Goal: Information Seeking & Learning: Learn about a topic

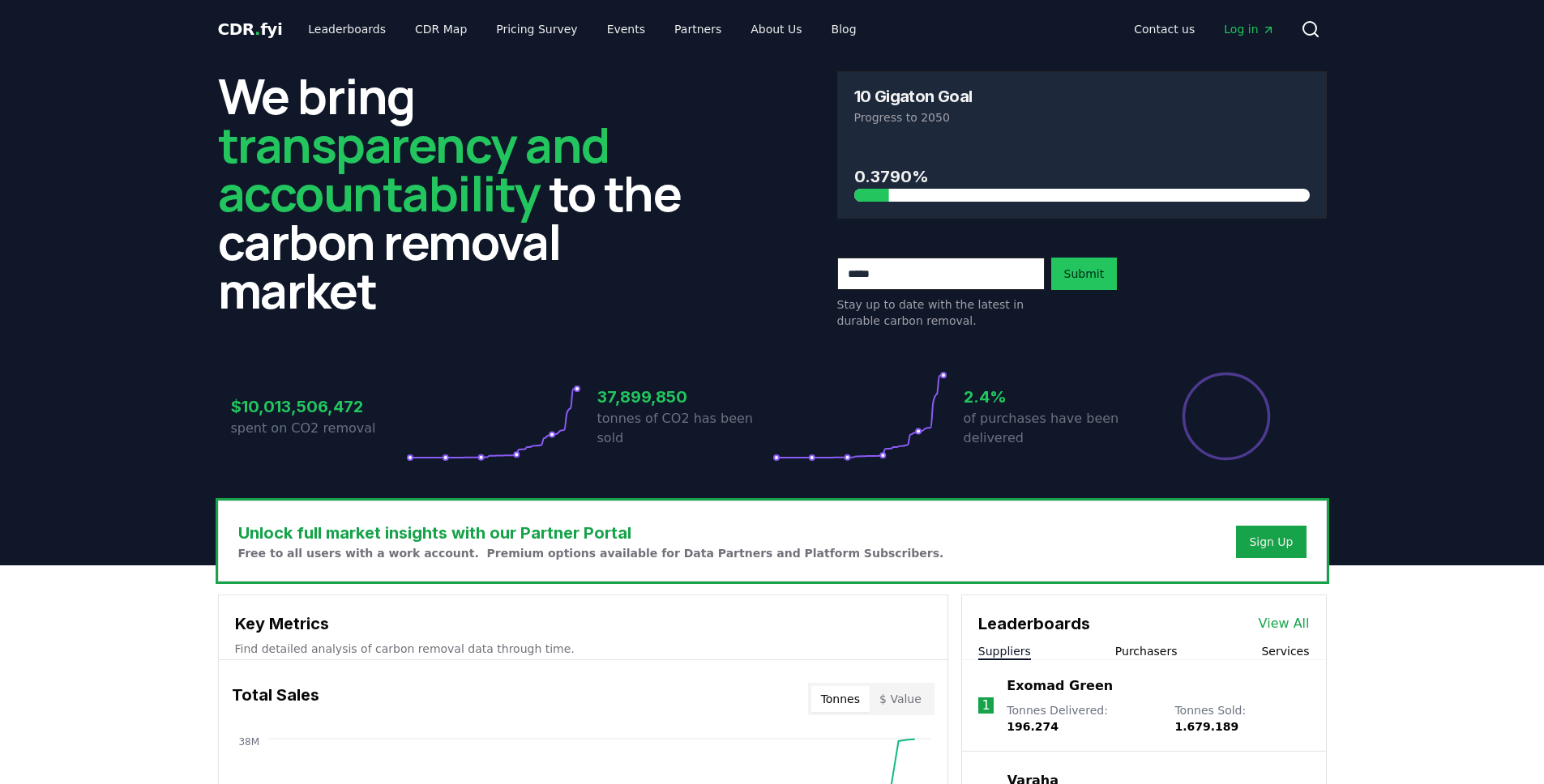
click at [119, 434] on header "We bring transparency and accountability to the carbon removal market 10 Gigato…" at bounding box center [772, 311] width 1544 height 507
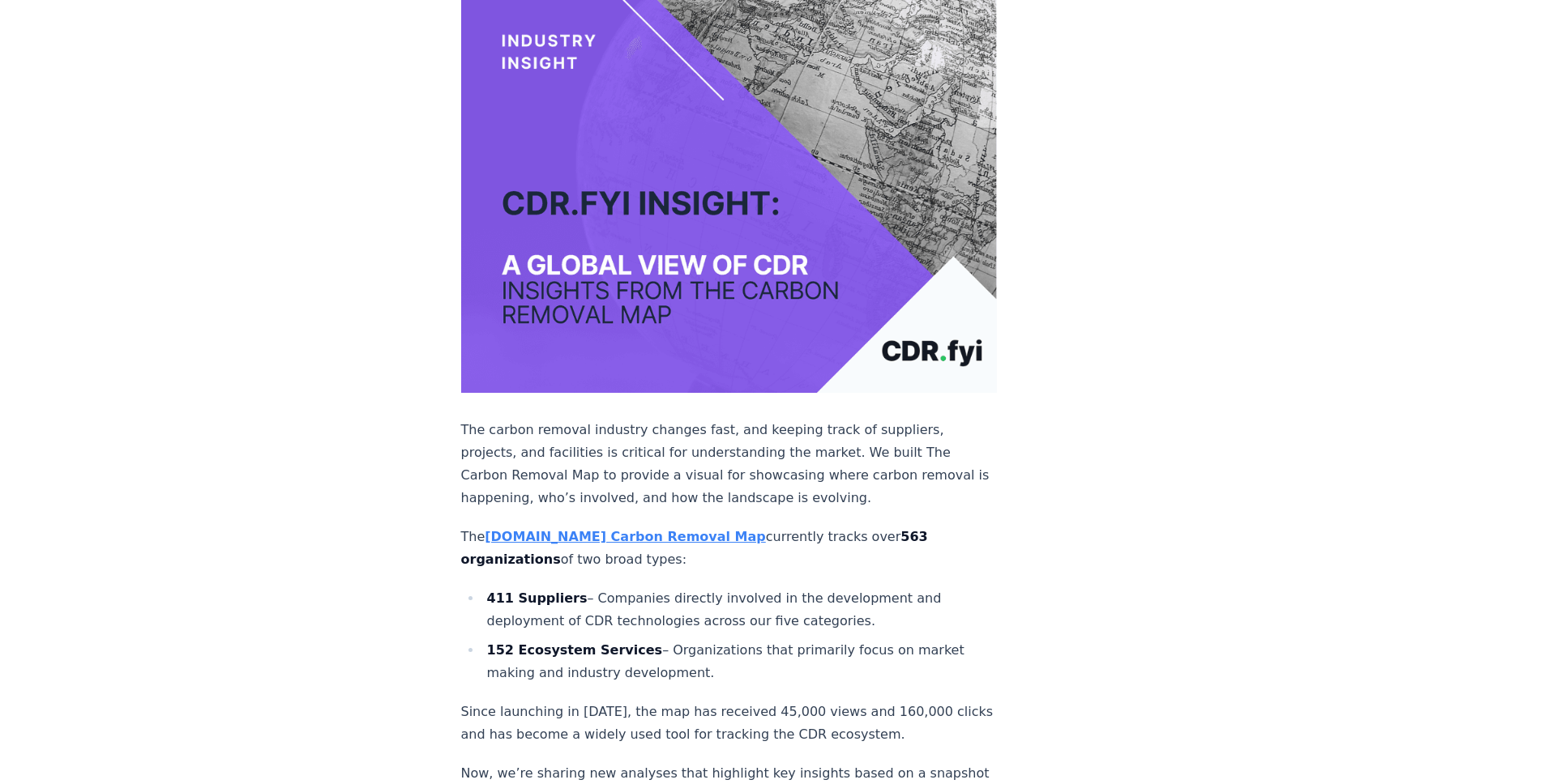
scroll to position [217, 0]
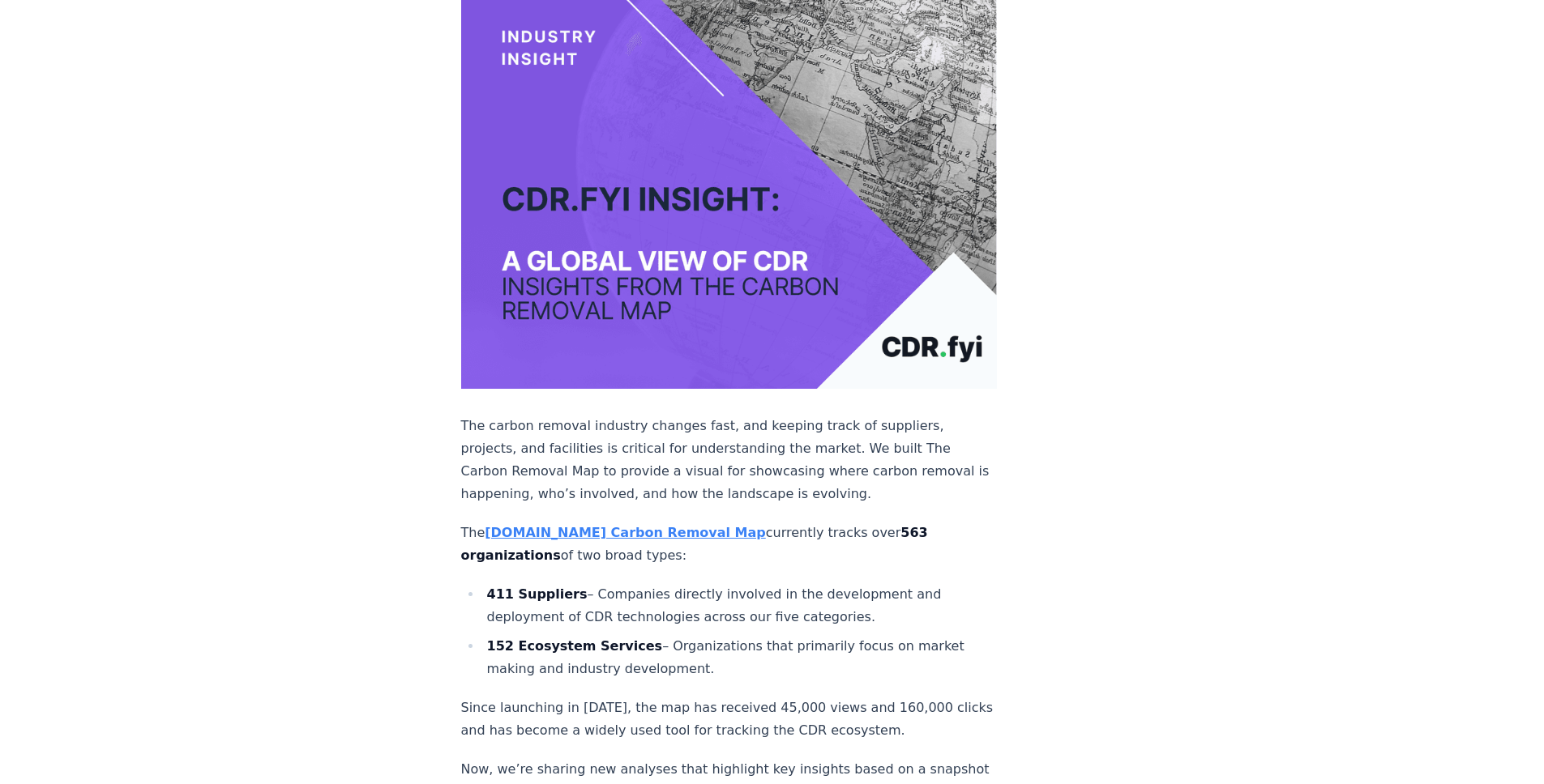
click at [615, 530] on strong "CDR.fyi Carbon Removal Map" at bounding box center [624, 532] width 280 height 15
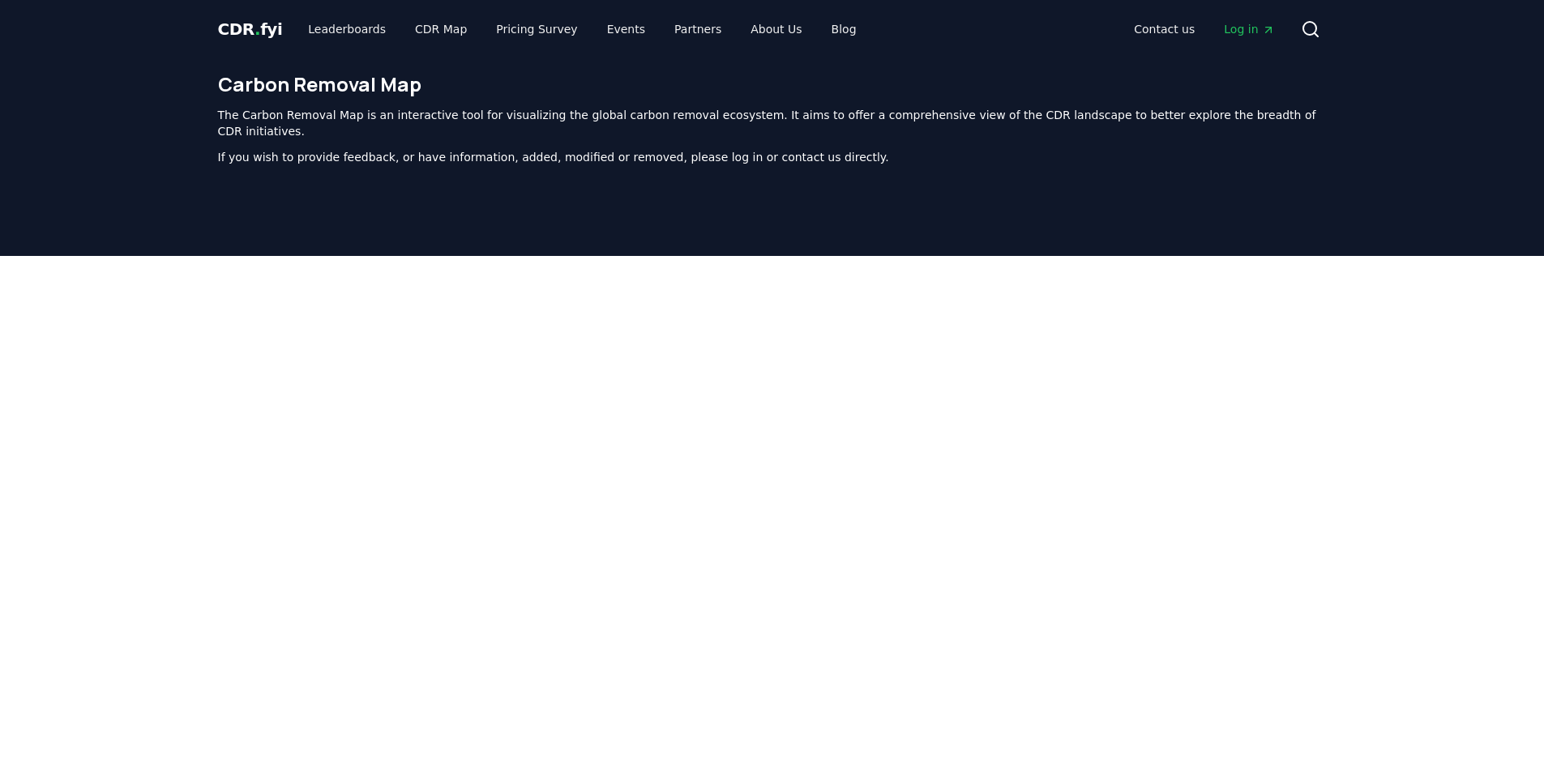
drag, startPoint x: 1377, startPoint y: 421, endPoint x: 1362, endPoint y: 422, distance: 15.0
click at [1377, 422] on div at bounding box center [772, 648] width 1544 height 784
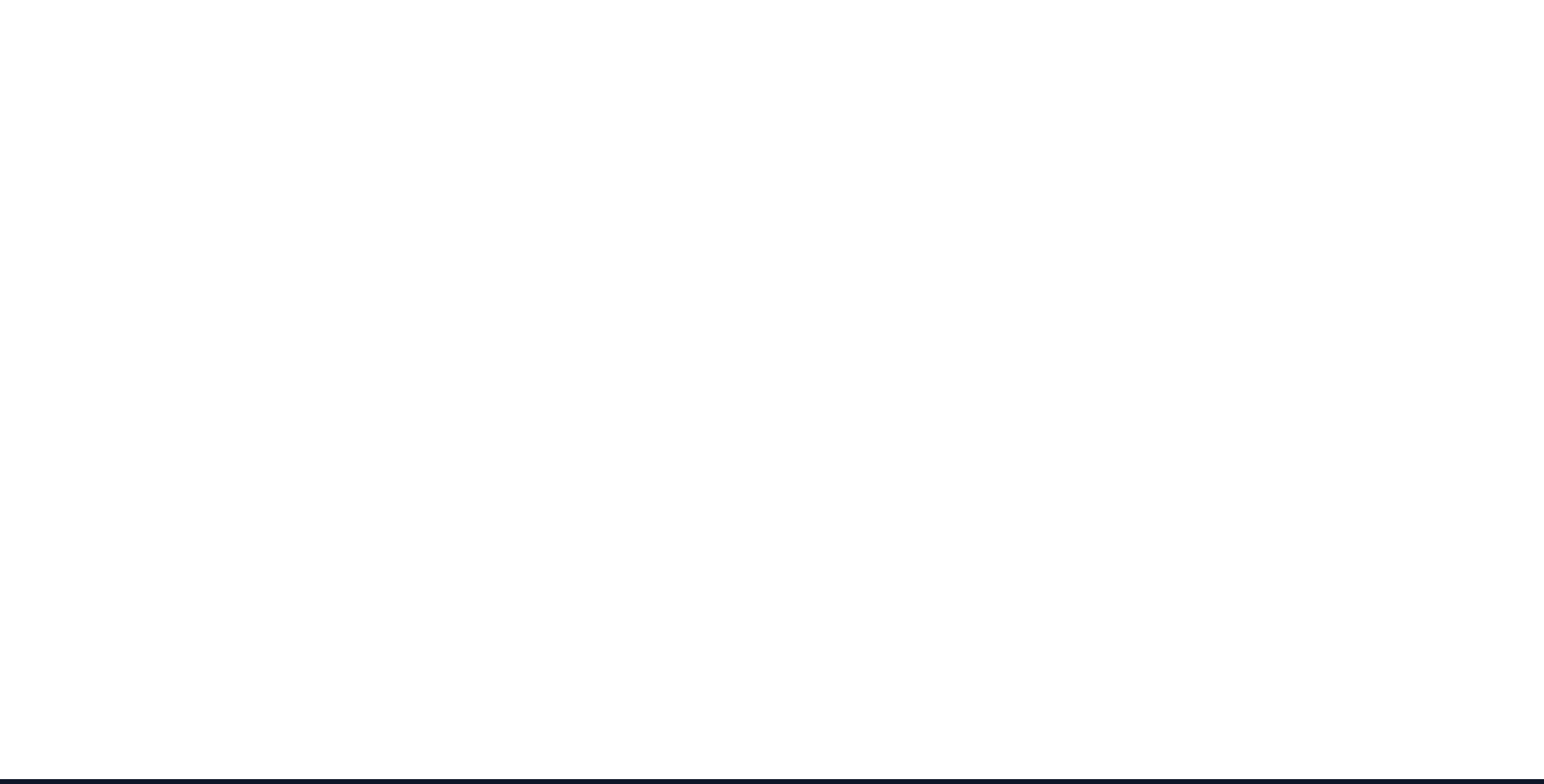
scroll to position [262, 0]
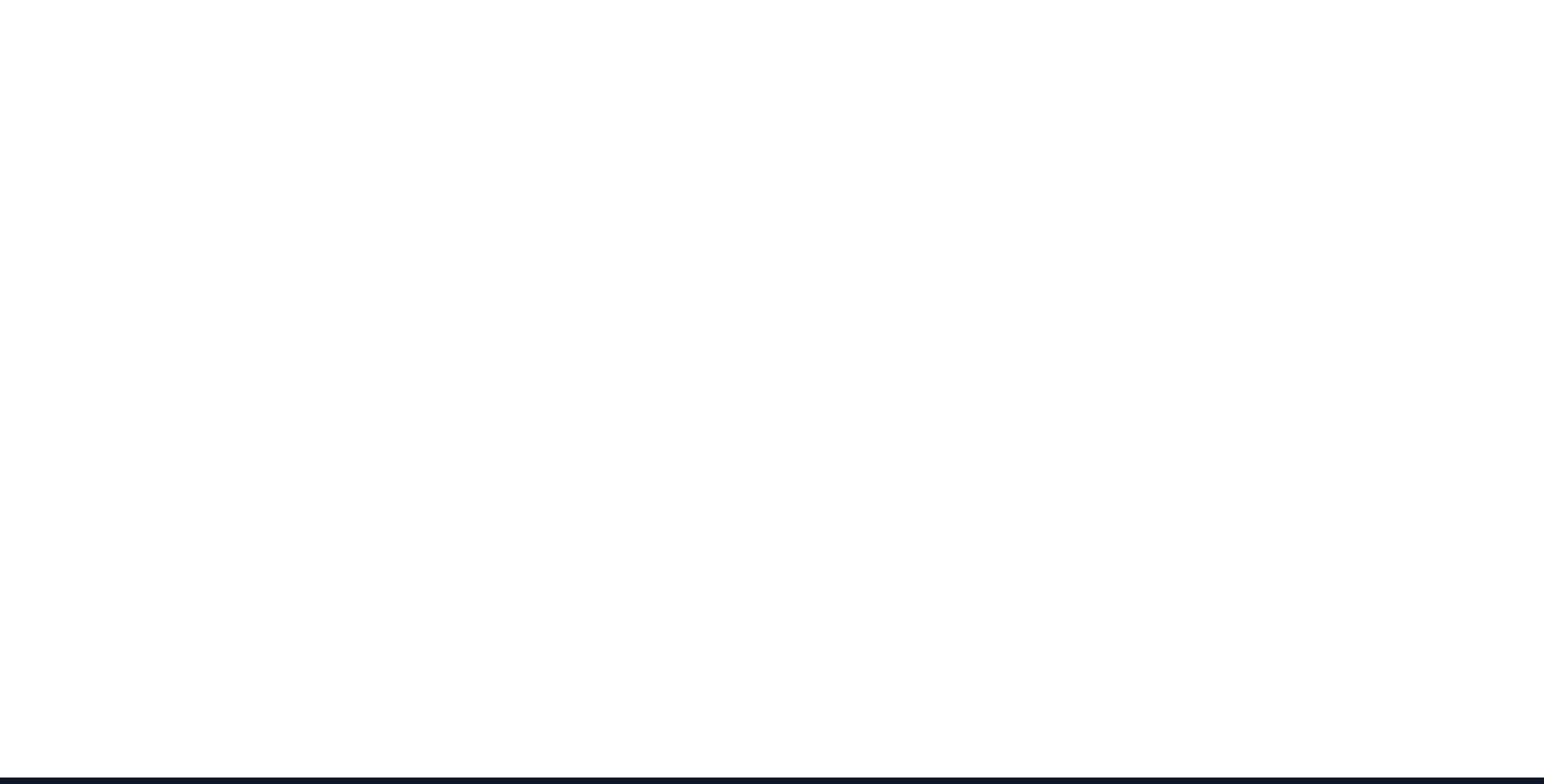
click at [1387, 82] on div at bounding box center [772, 385] width 1544 height 784
drag, startPoint x: 55, startPoint y: 84, endPoint x: 56, endPoint y: 77, distance: 7.1
click at [56, 84] on div at bounding box center [772, 385] width 1544 height 784
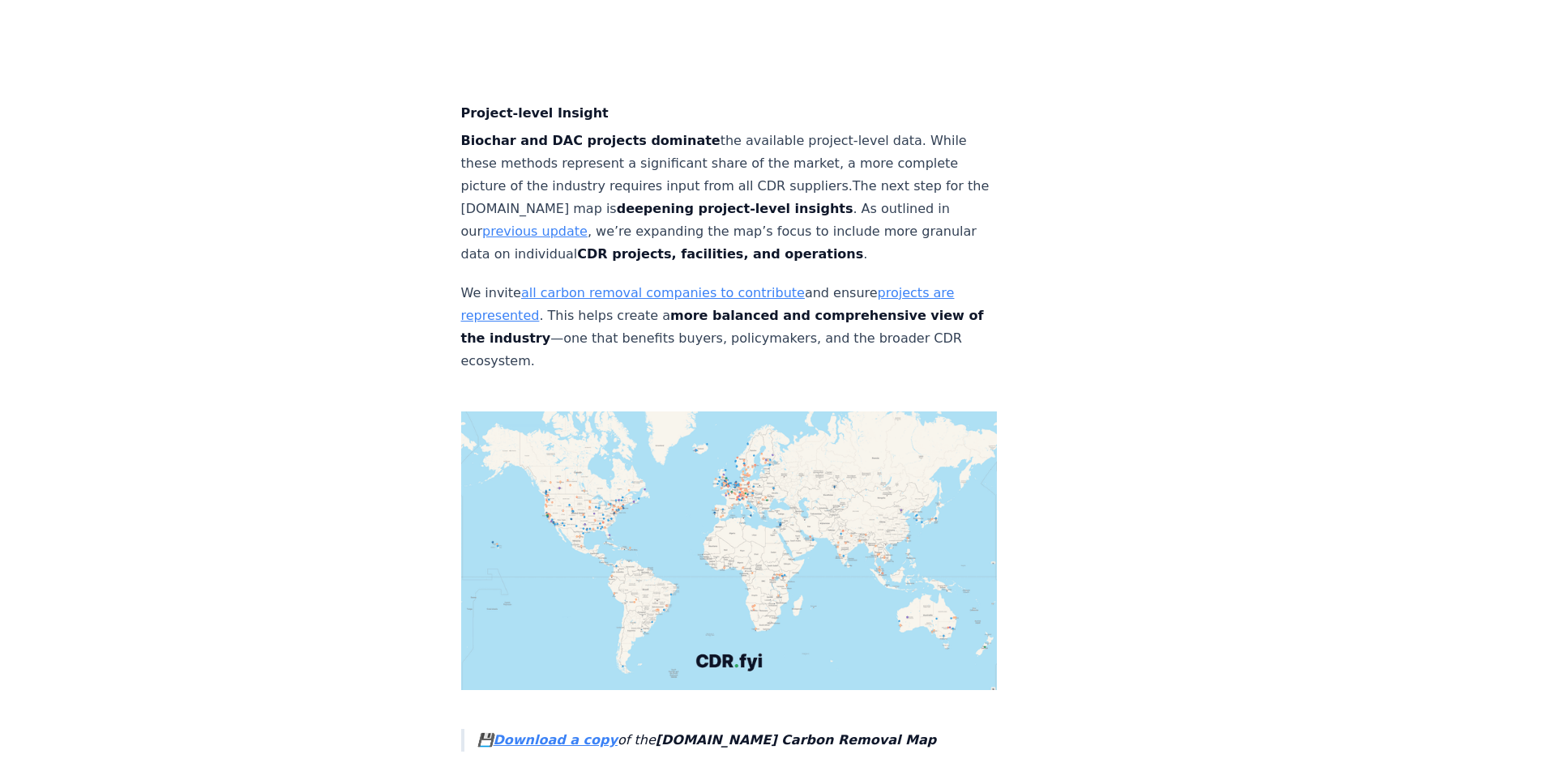
scroll to position [5540, 0]
click at [725, 417] on img at bounding box center [730, 549] width 537 height 278
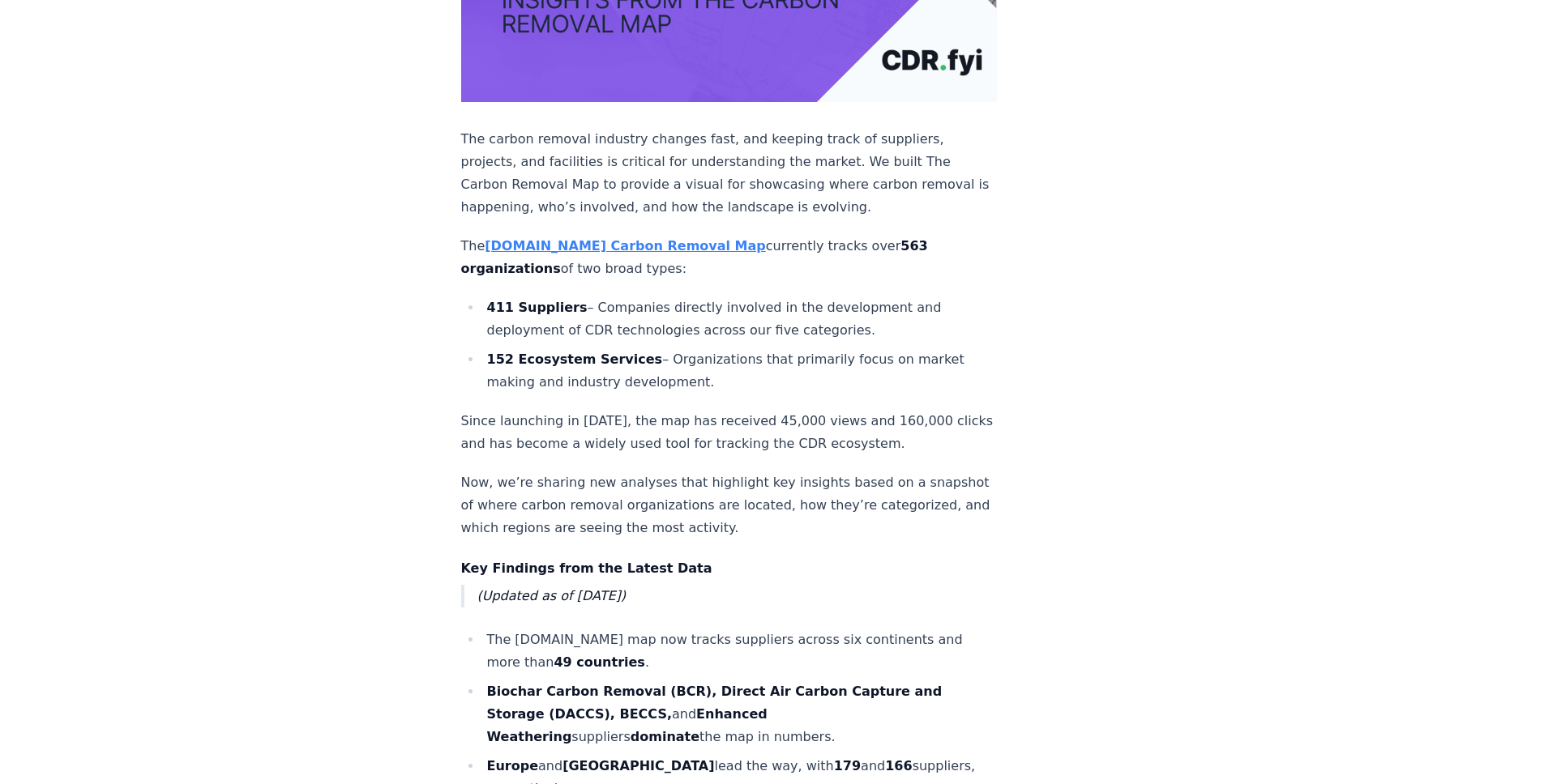
scroll to position [503, 0]
click at [570, 241] on strong "[DOMAIN_NAME] Carbon Removal Map" at bounding box center [624, 246] width 280 height 15
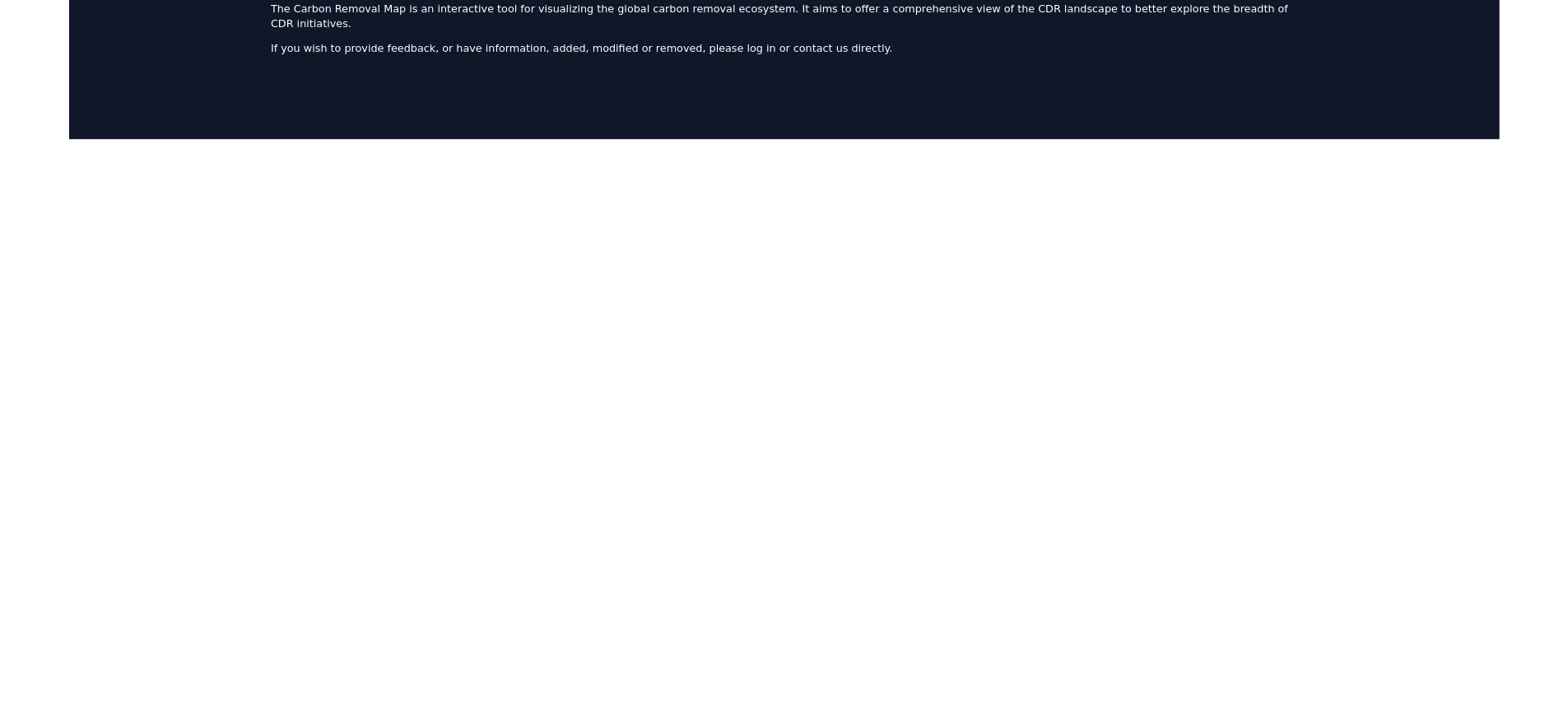
scroll to position [109, 0]
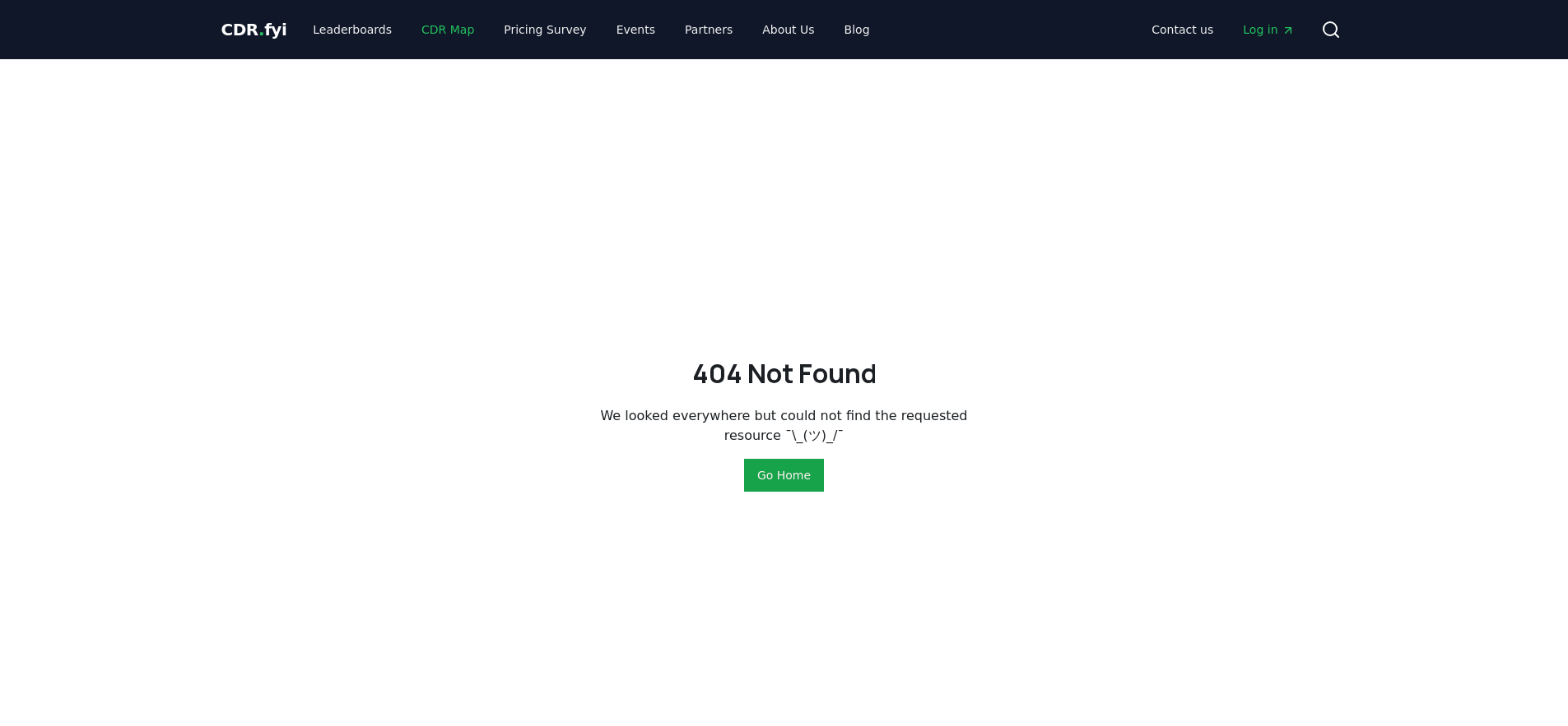
click at [422, 28] on link "CDR Map" at bounding box center [448, 29] width 79 height 30
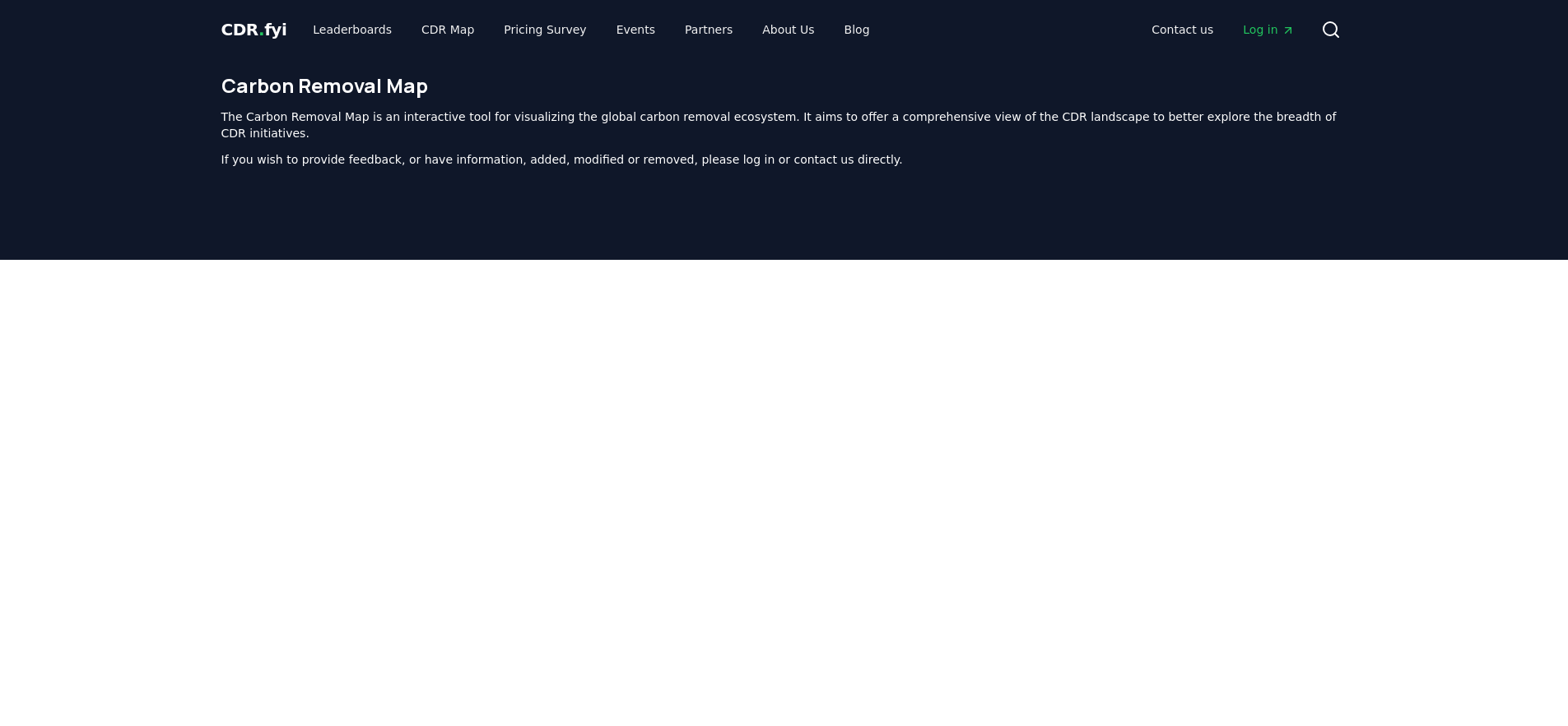
scroll to position [506, 0]
